Goal: Transaction & Acquisition: Subscribe to service/newsletter

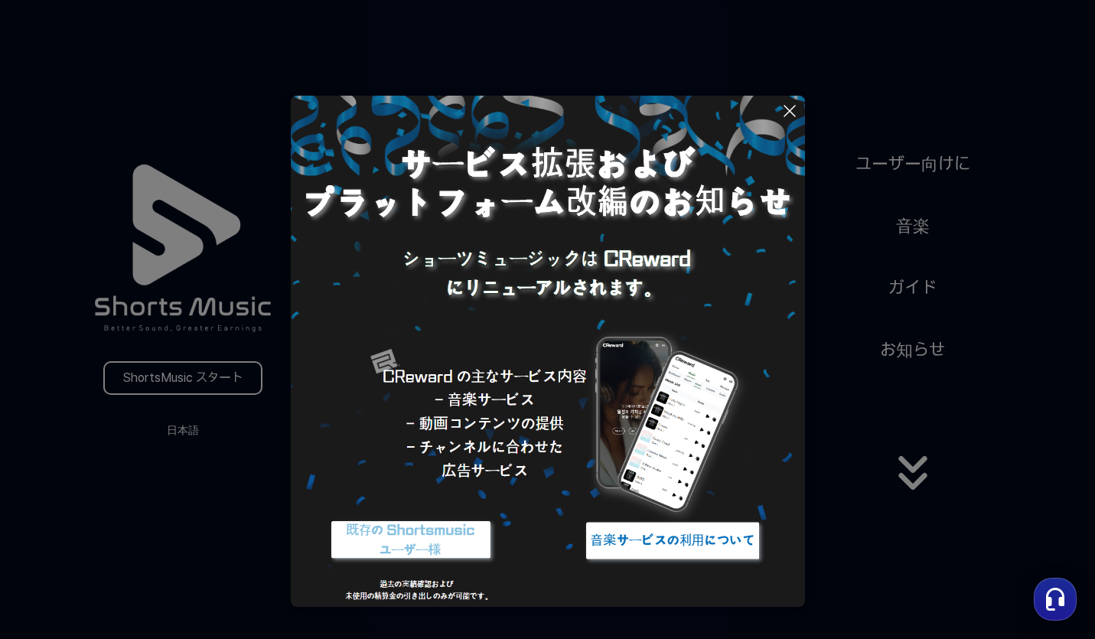
click at [790, 104] on icon at bounding box center [790, 111] width 18 height 18
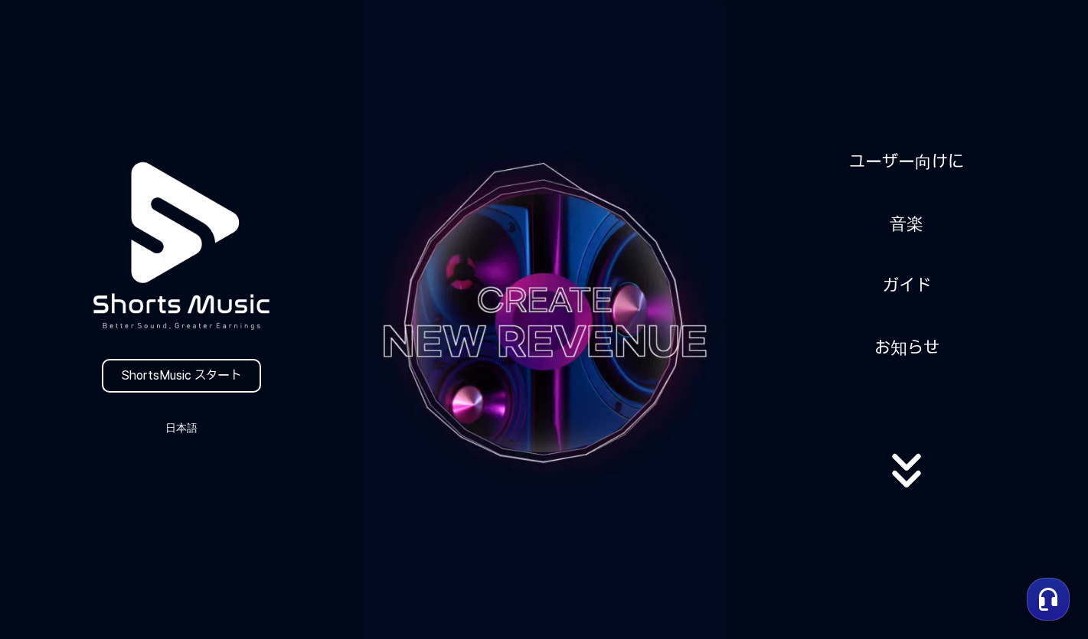
click at [168, 372] on link "ShortsMusic スタート" at bounding box center [181, 376] width 159 height 34
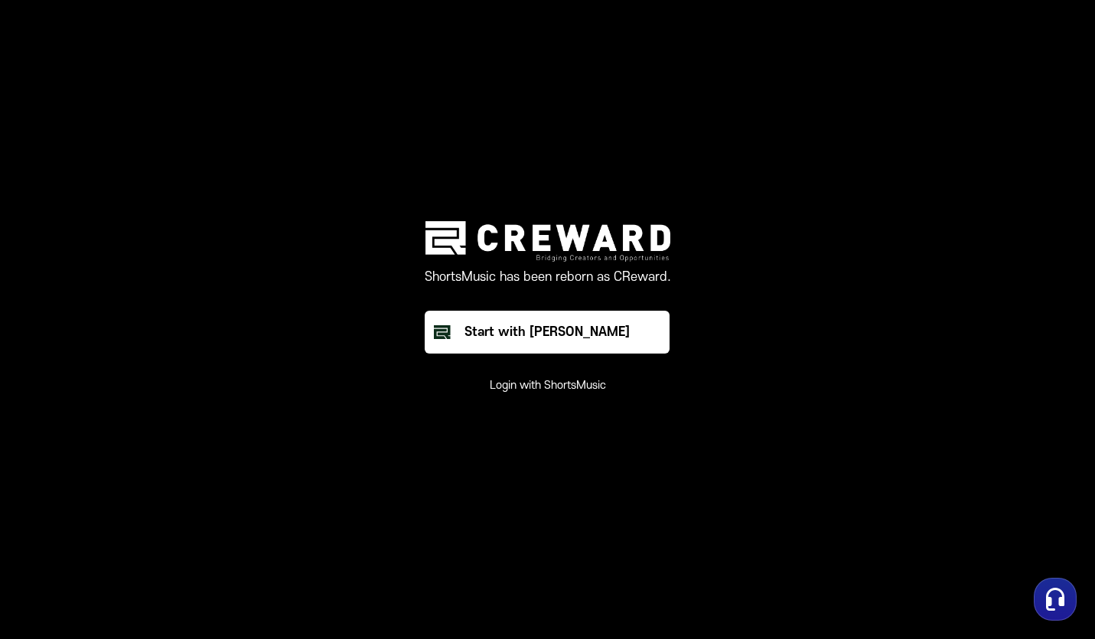
click at [558, 393] on button "Login with ShortsMusic" at bounding box center [548, 385] width 116 height 15
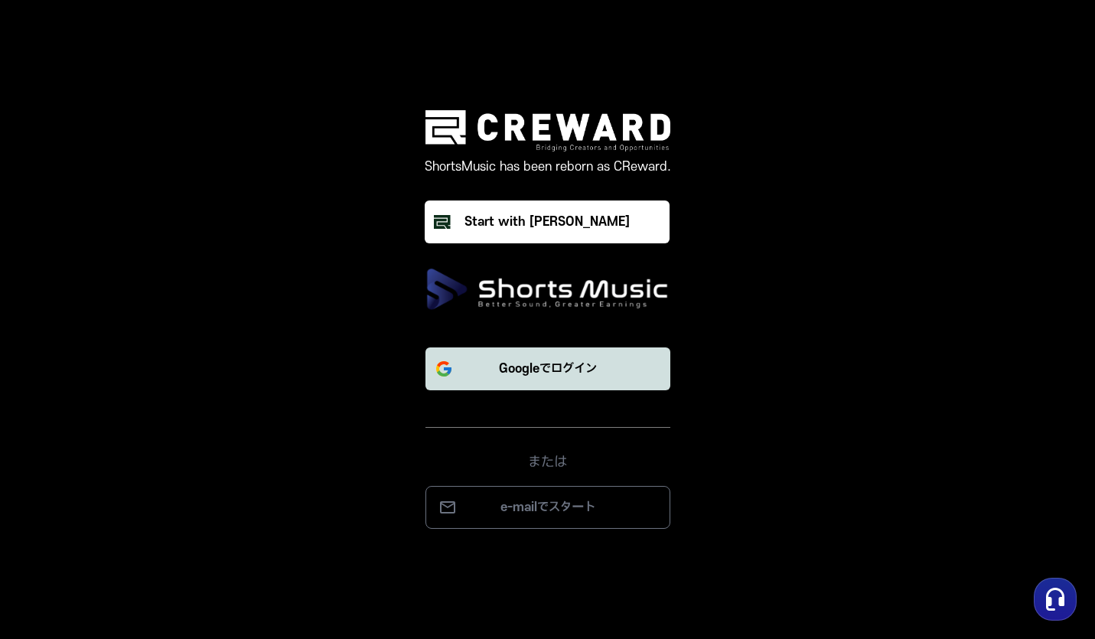
click at [602, 369] on button "Googleでログイン" at bounding box center [548, 368] width 245 height 43
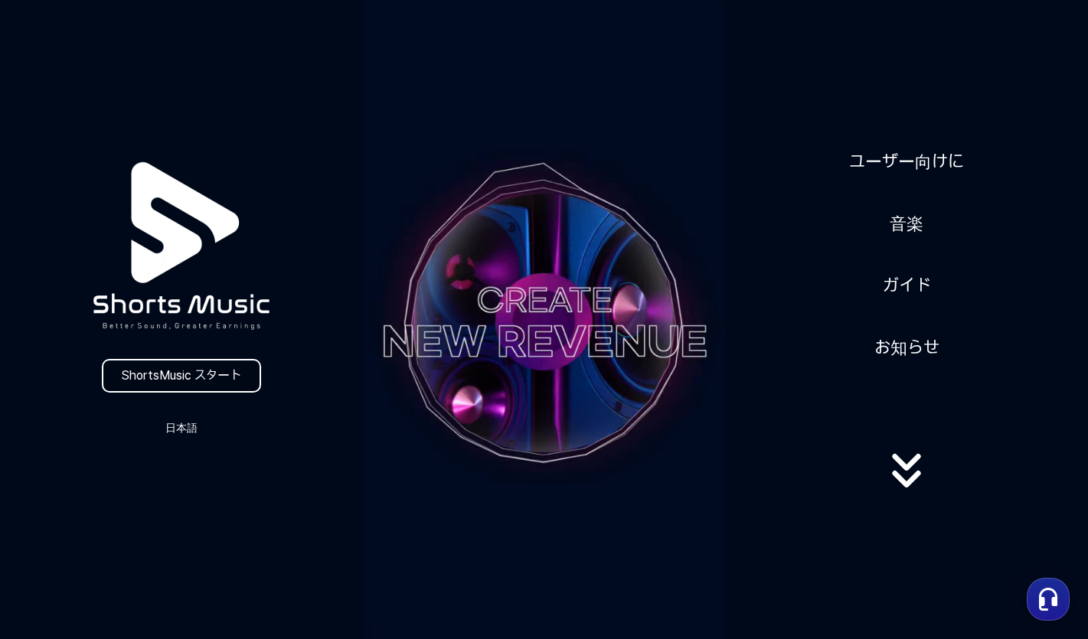
click at [220, 370] on link "ShortsMusic スタート" at bounding box center [181, 376] width 159 height 34
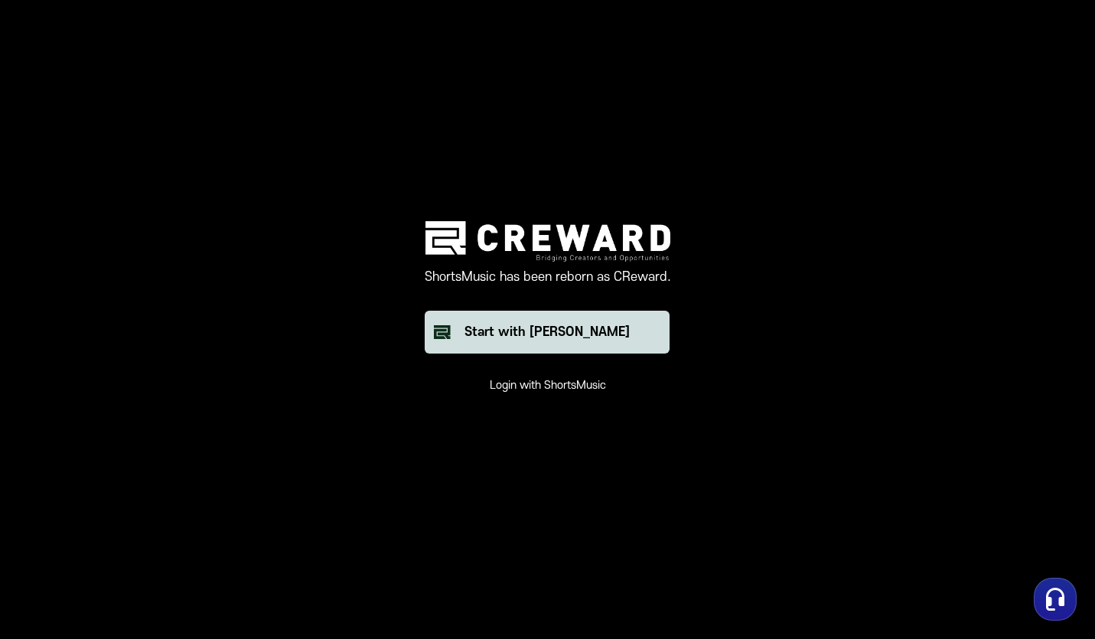
click at [563, 343] on button "Start with Creward" at bounding box center [547, 332] width 245 height 43
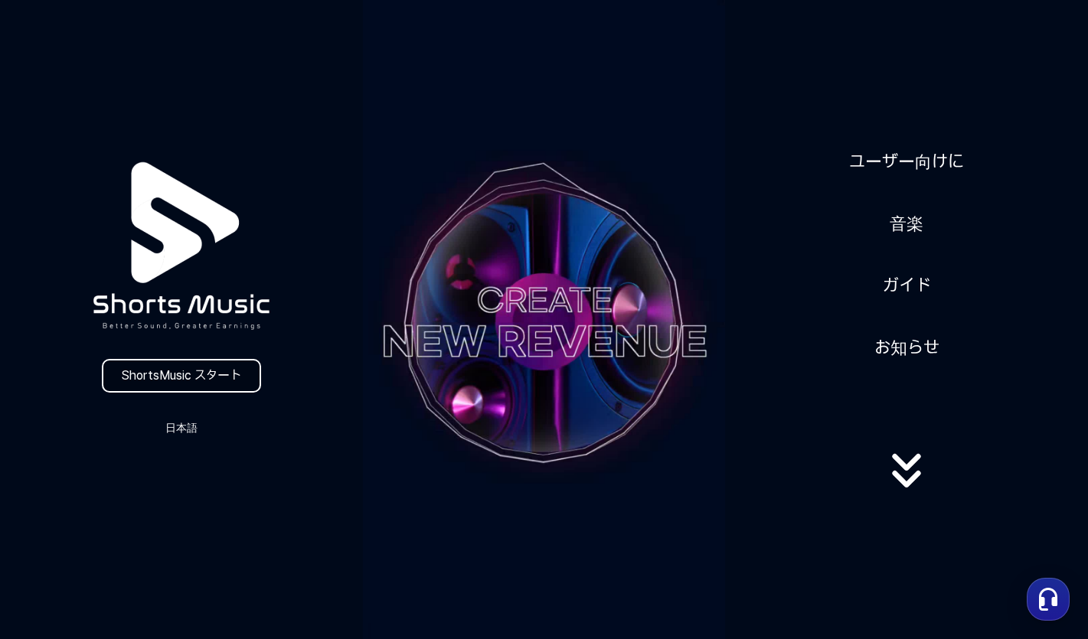
click at [197, 368] on link "ShortsMusic スタート" at bounding box center [181, 376] width 159 height 34
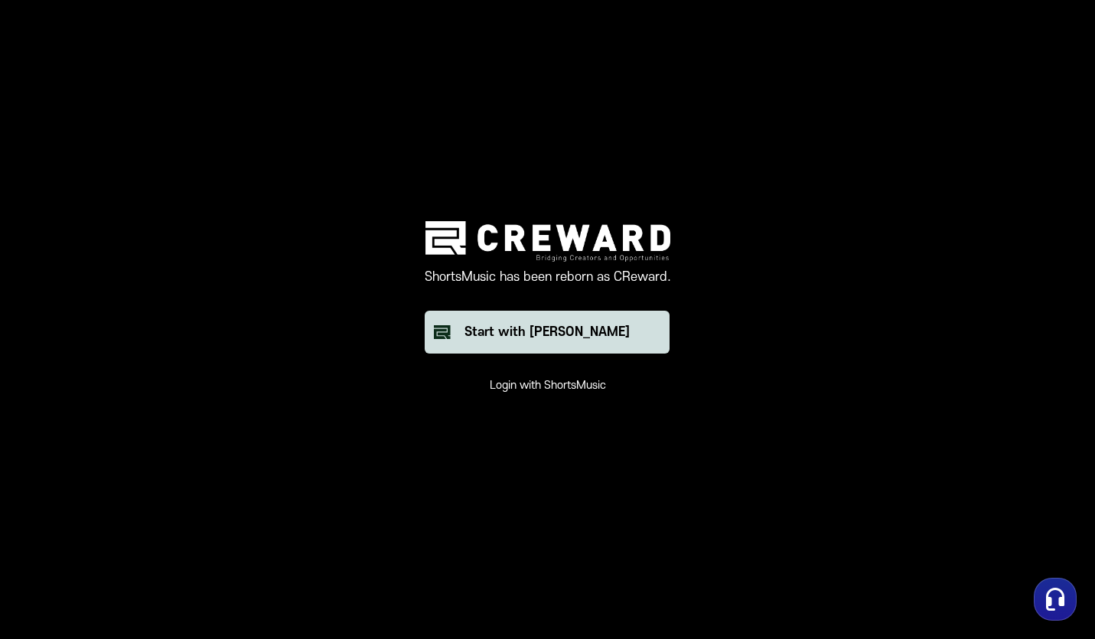
click at [467, 331] on button "Start with [PERSON_NAME]" at bounding box center [547, 332] width 245 height 43
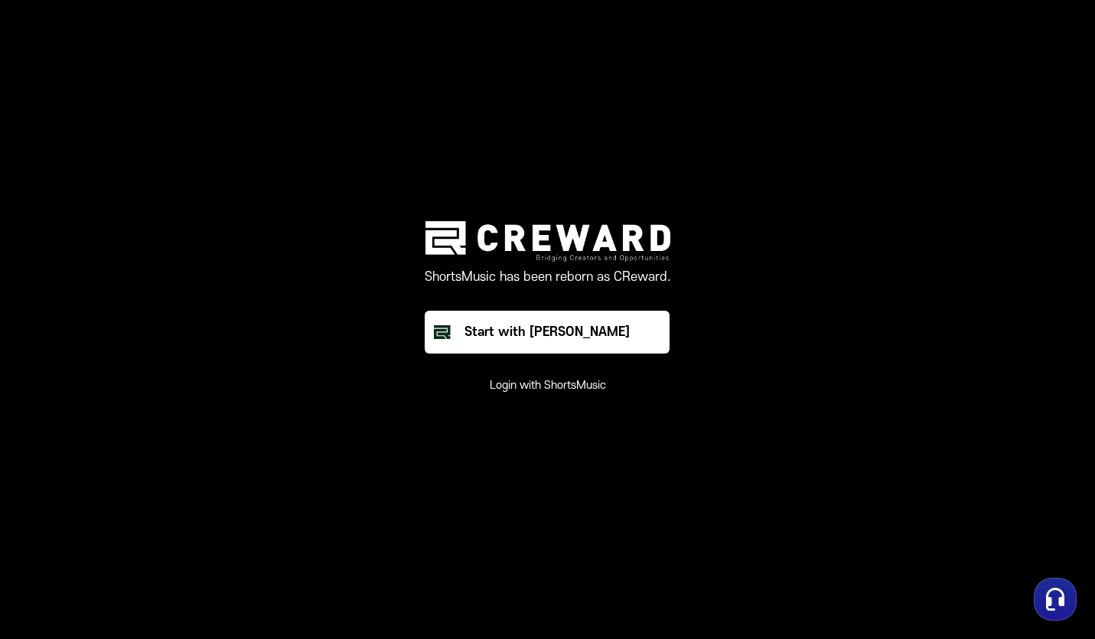
click at [553, 393] on button "Login with ShortsMusic" at bounding box center [548, 385] width 116 height 15
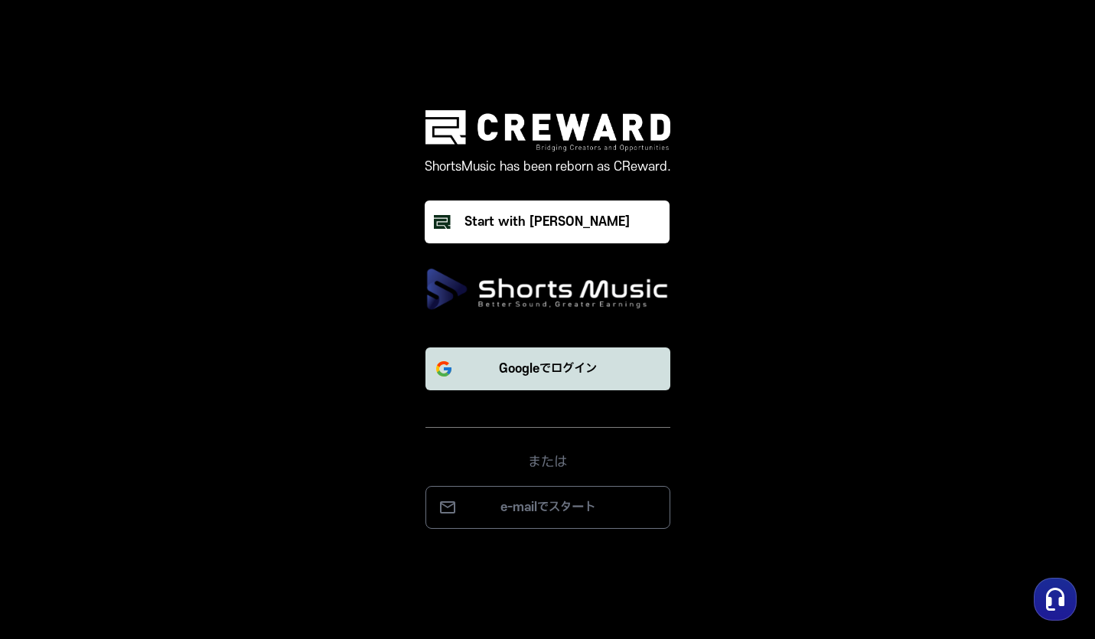
click at [526, 370] on p "Googleでログイン" at bounding box center [548, 369] width 98 height 18
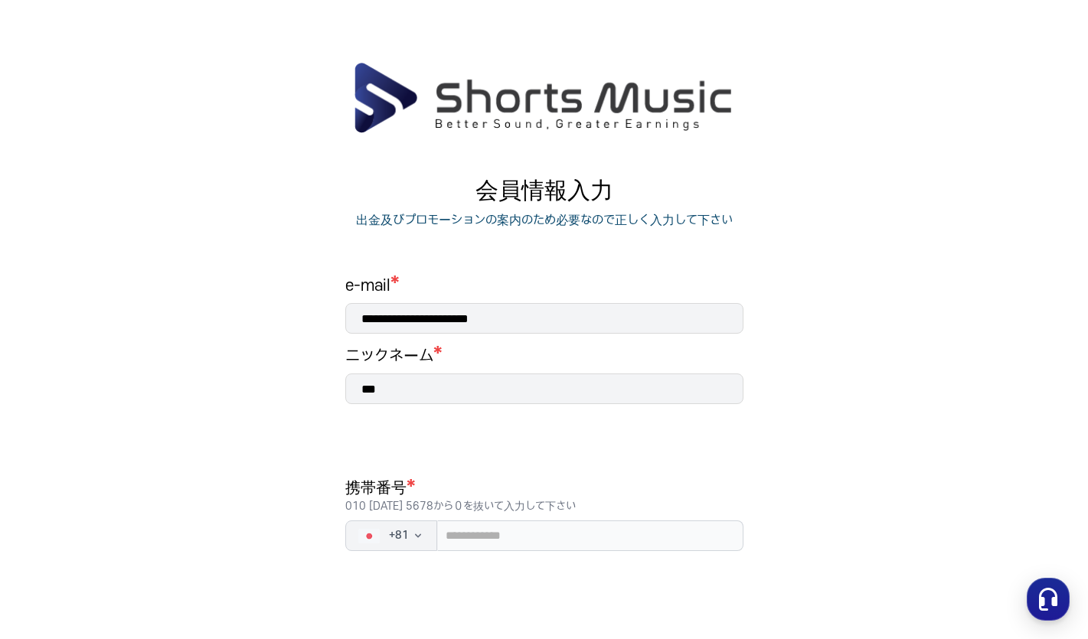
click at [416, 383] on input "***" at bounding box center [544, 388] width 398 height 31
type input "*"
type input "*******"
click at [485, 539] on input "tel" at bounding box center [590, 535] width 306 height 31
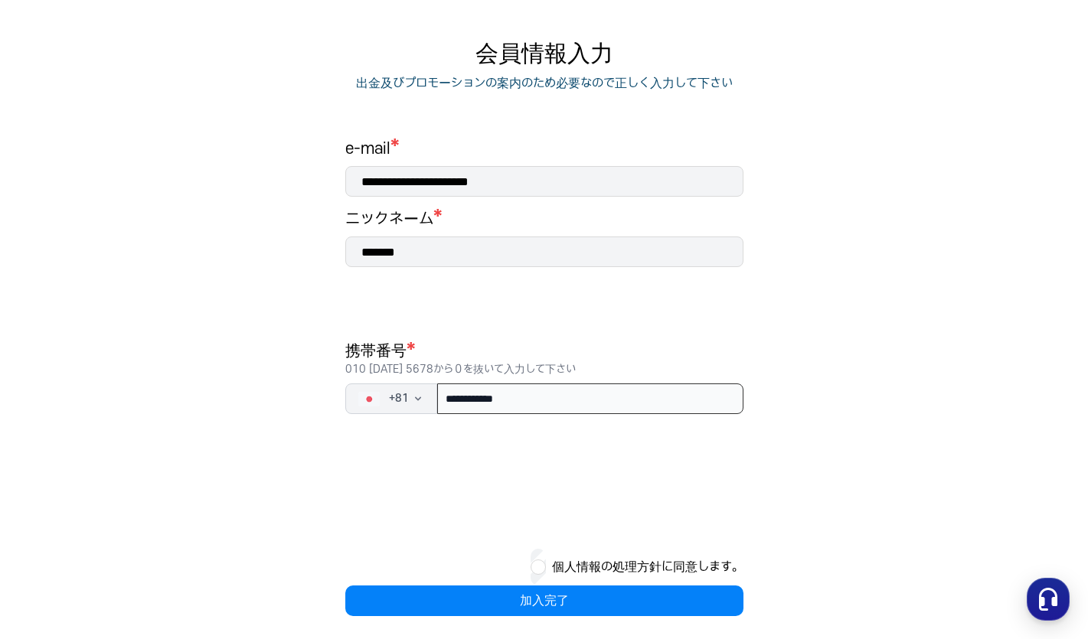
scroll to position [145, 0]
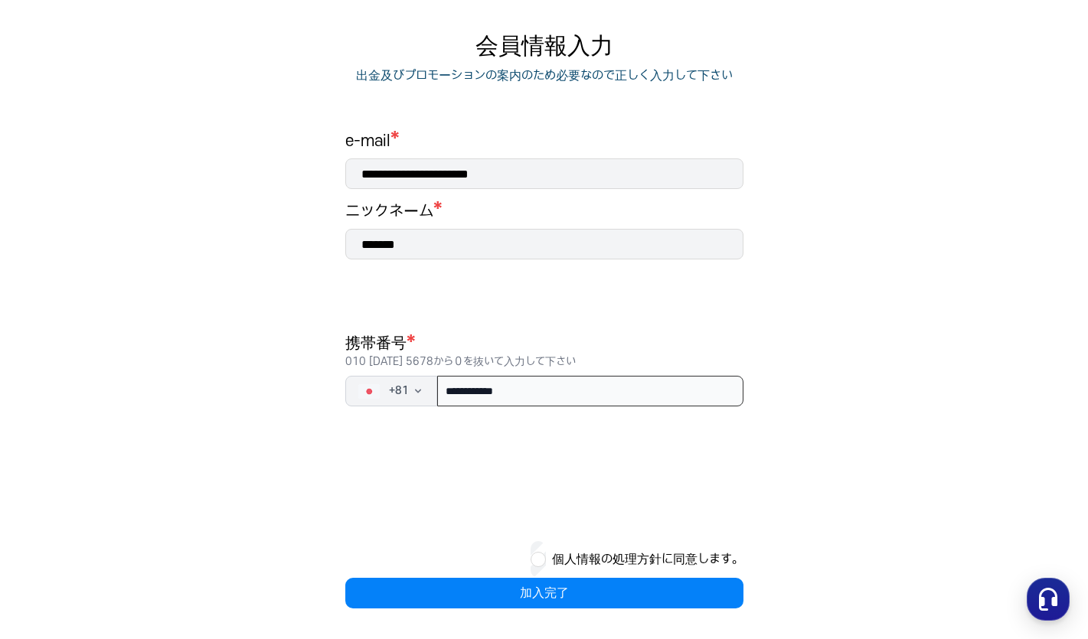
type input "**********"
click at [527, 559] on div "個人情報の処理方針に同意します。" at bounding box center [544, 559] width 398 height 37
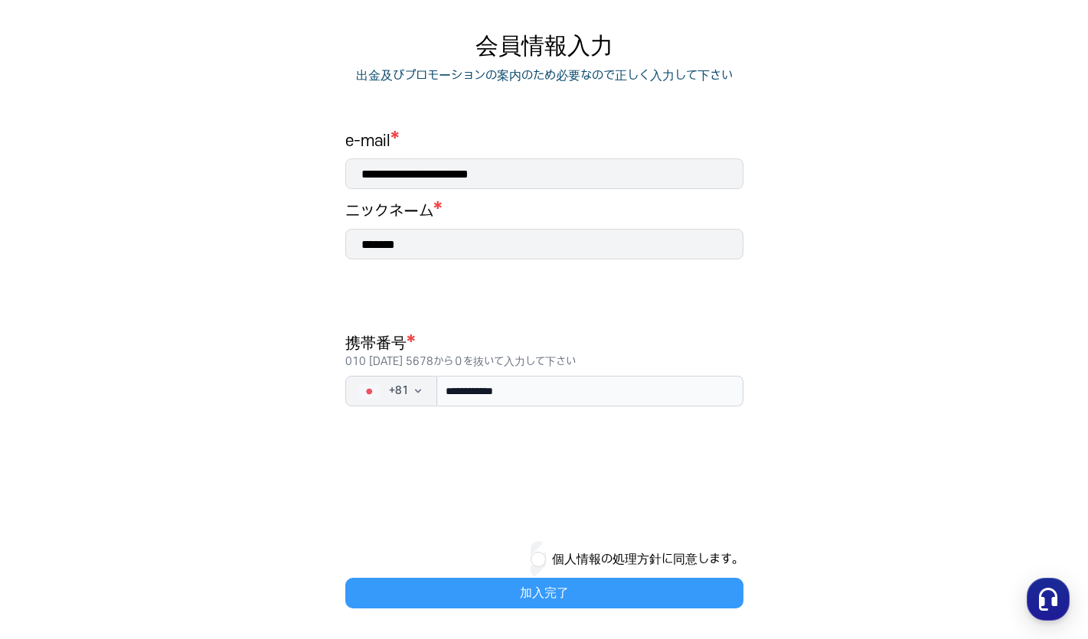
click at [534, 592] on button "加入完了" at bounding box center [544, 593] width 398 height 31
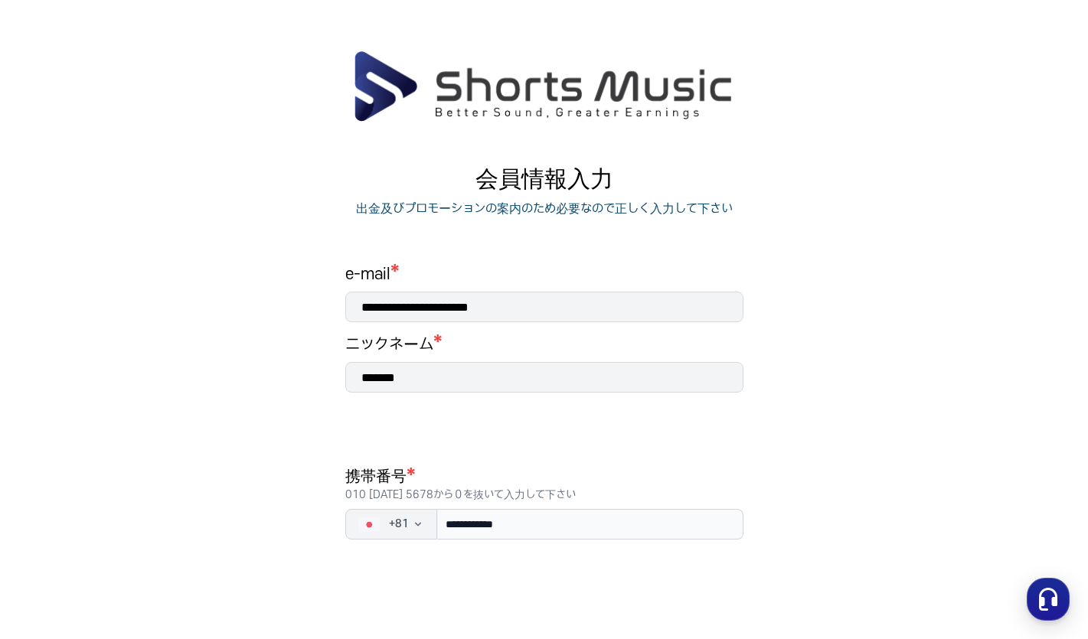
scroll to position [0, 0]
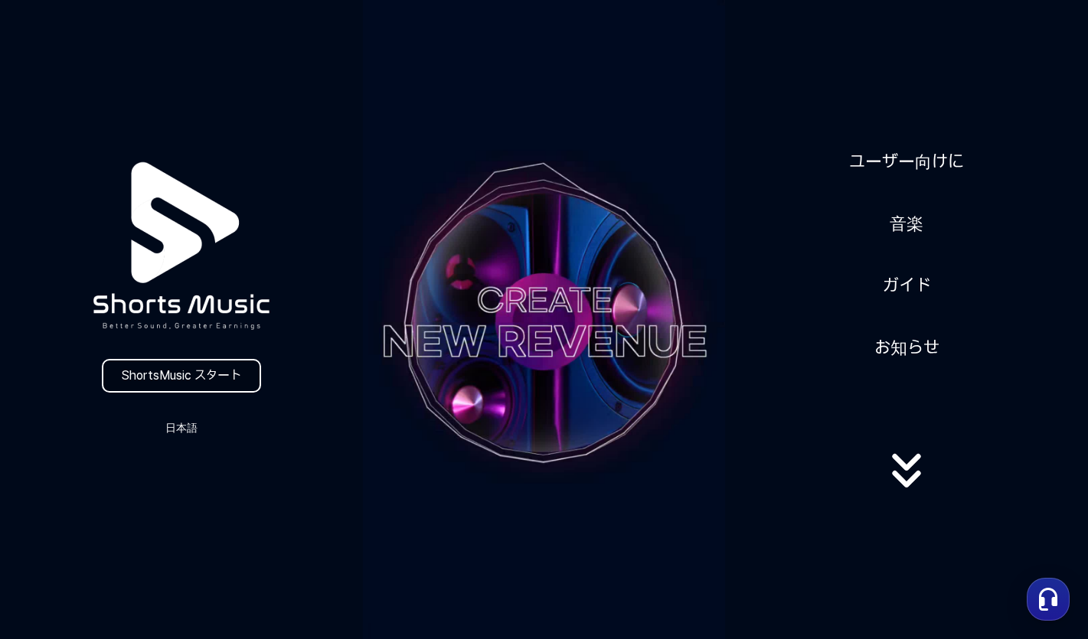
click at [185, 365] on link "ShortsMusic スタート" at bounding box center [181, 376] width 159 height 34
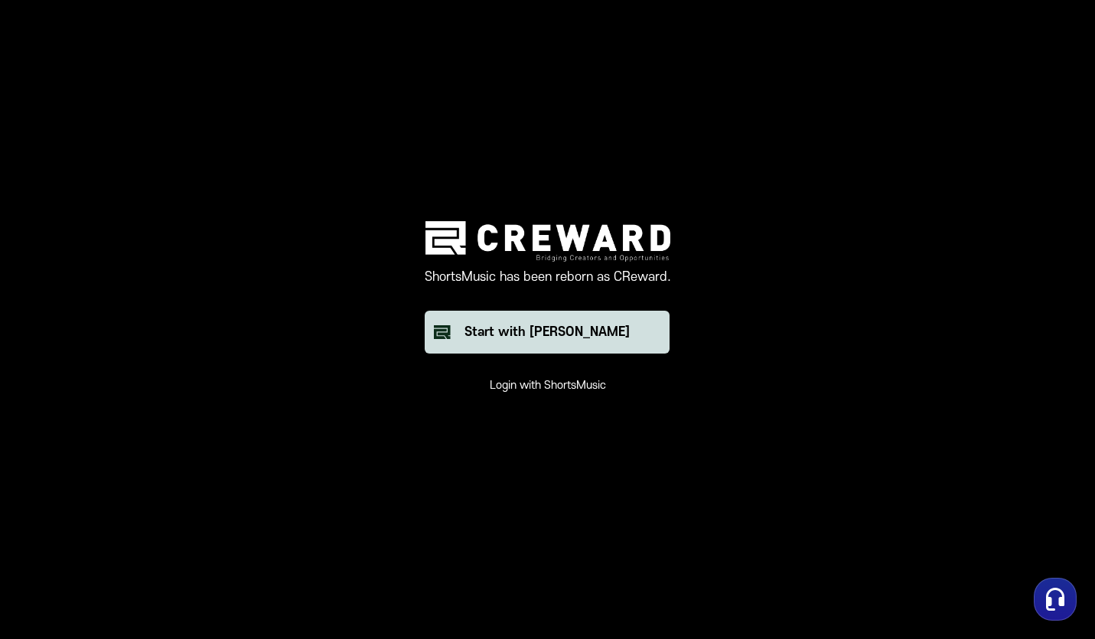
click at [561, 336] on div "Start with Creward" at bounding box center [547, 332] width 165 height 18
